Goal: Information Seeking & Learning: Learn about a topic

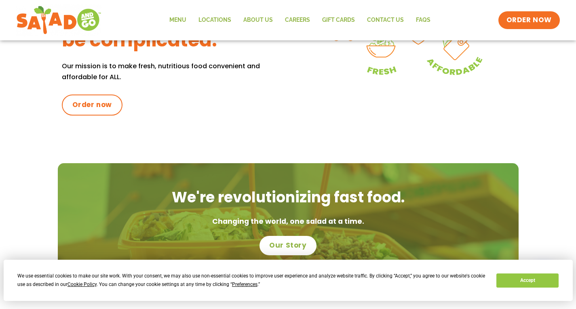
scroll to position [323, 0]
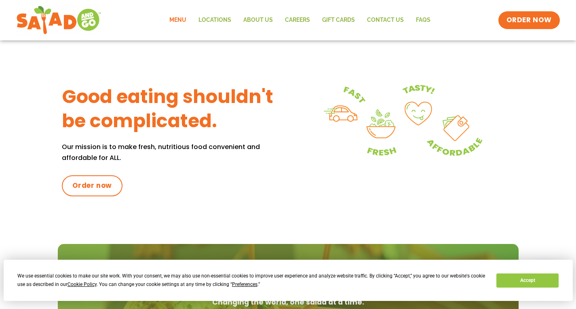
click at [185, 22] on link "Menu" at bounding box center [177, 20] width 29 height 19
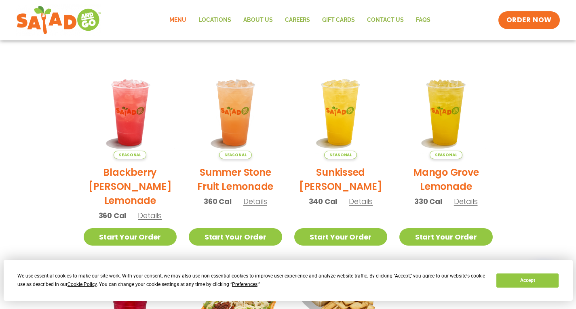
scroll to position [242, 0]
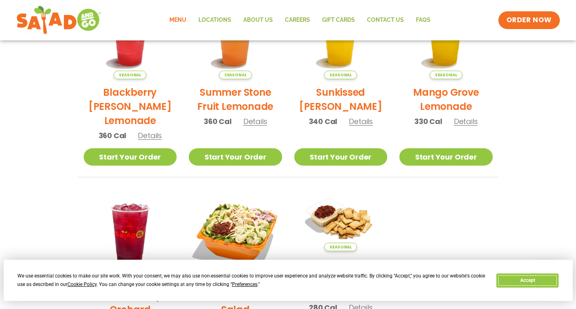
click at [543, 279] on button "Accept" at bounding box center [527, 281] width 62 height 14
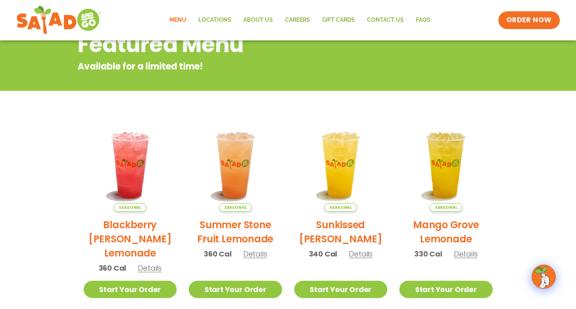
scroll to position [40, 0]
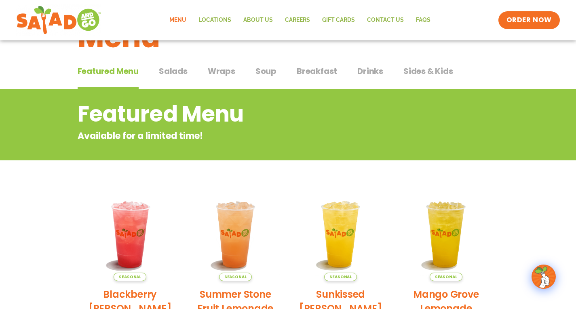
click at [181, 69] on span "Salads" at bounding box center [173, 71] width 29 height 12
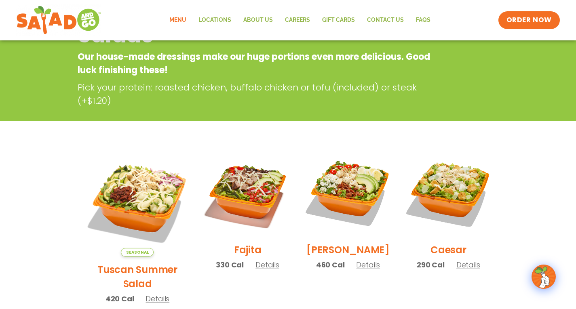
scroll to position [202, 0]
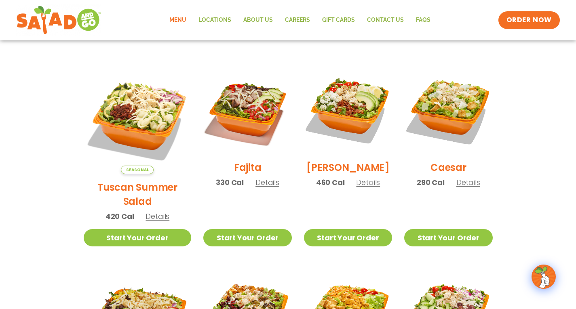
click at [474, 187] on span "Details" at bounding box center [468, 182] width 24 height 10
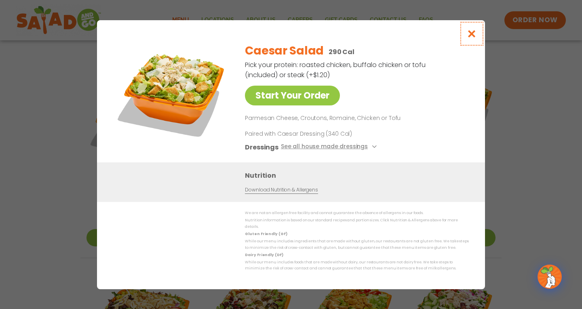
click at [474, 34] on icon "Close modal" at bounding box center [472, 33] width 10 height 8
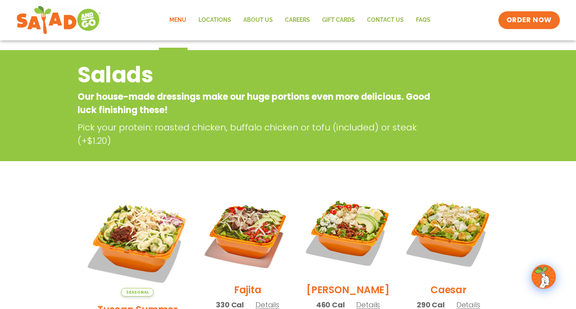
scroll to position [40, 0]
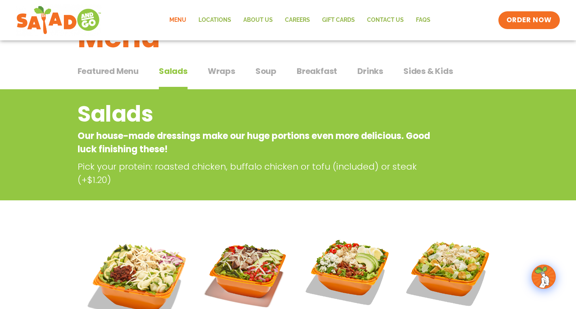
click at [217, 73] on span "Wraps" at bounding box center [221, 71] width 27 height 12
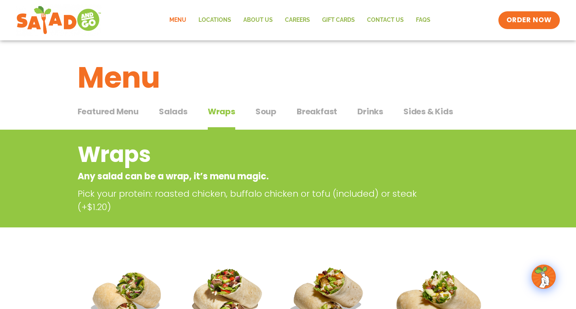
click at [272, 113] on span "Soup" at bounding box center [265, 111] width 21 height 12
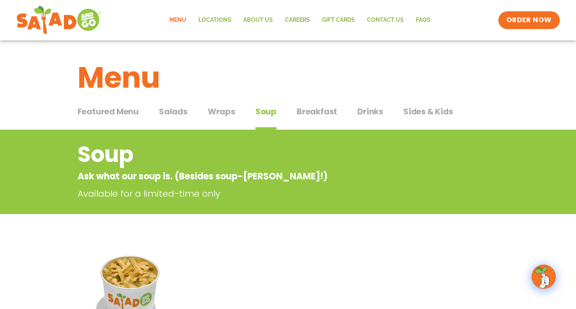
click at [326, 112] on span "Breakfast" at bounding box center [317, 111] width 40 height 12
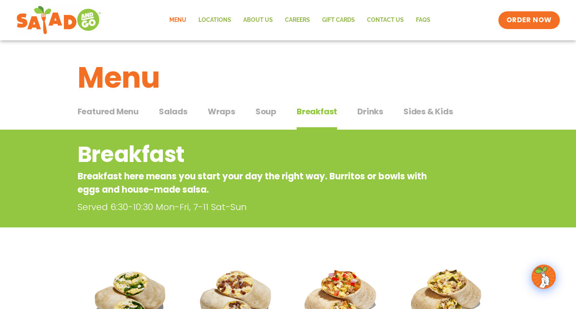
click at [366, 108] on span "Drinks" at bounding box center [370, 111] width 26 height 12
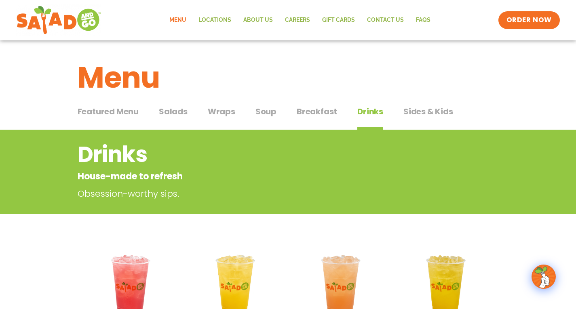
click at [428, 113] on span "Sides & Kids" at bounding box center [428, 111] width 50 height 12
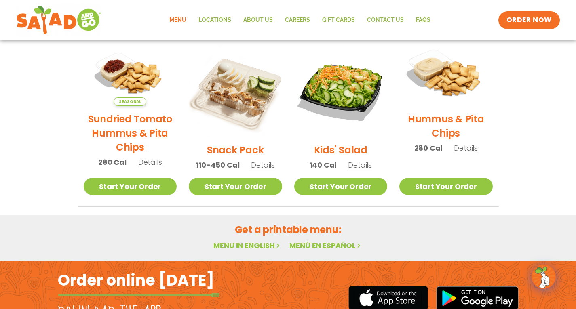
scroll to position [112, 0]
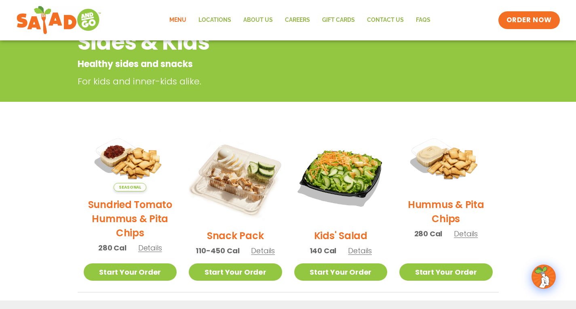
click at [271, 252] on span "Details" at bounding box center [263, 251] width 24 height 10
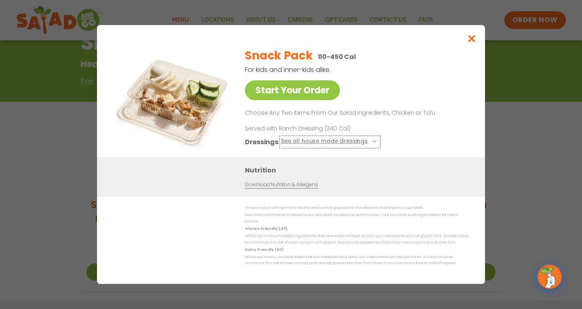
click at [316, 147] on button "See all house made dressings" at bounding box center [330, 142] width 98 height 10
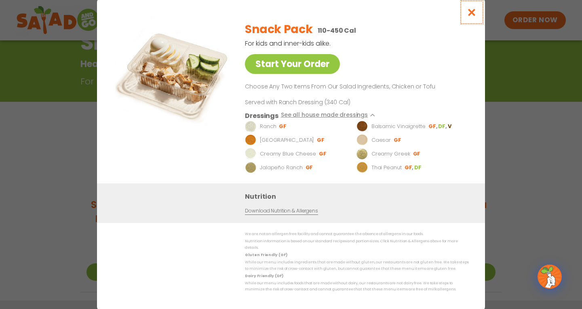
click at [469, 15] on icon "Close modal" at bounding box center [472, 12] width 10 height 8
